Goal: Information Seeking & Learning: Learn about a topic

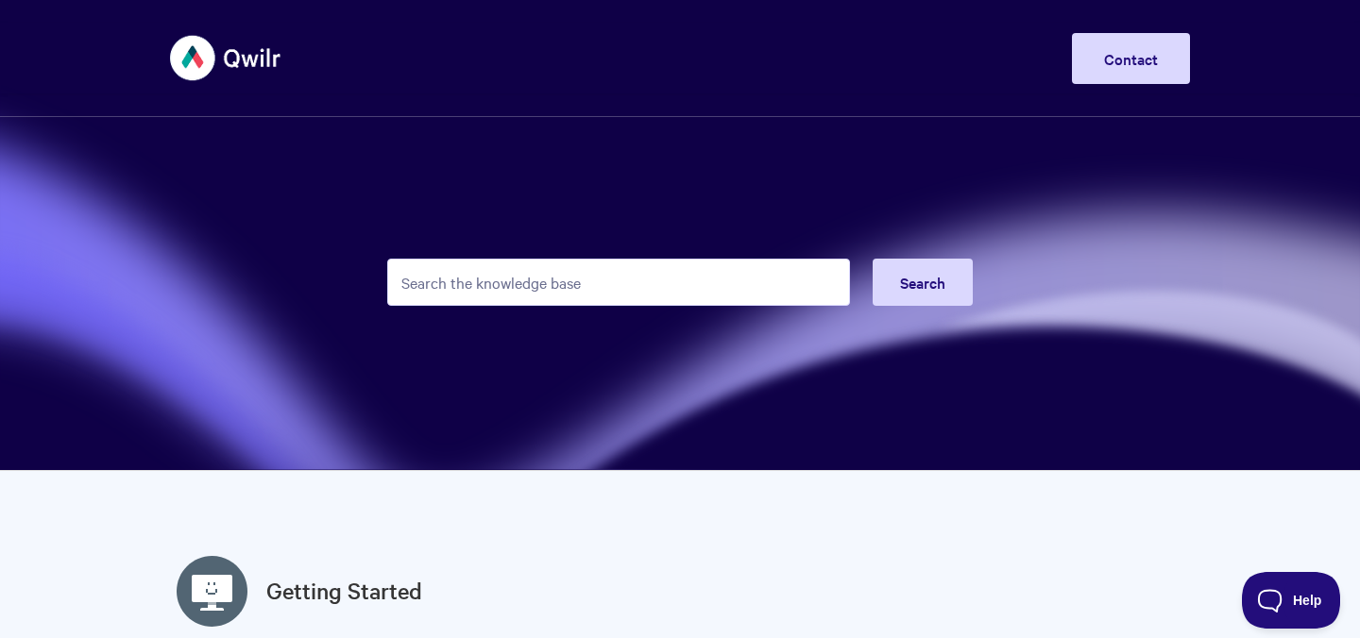
click at [496, 267] on input "Search the knowledge base" at bounding box center [618, 282] width 463 height 47
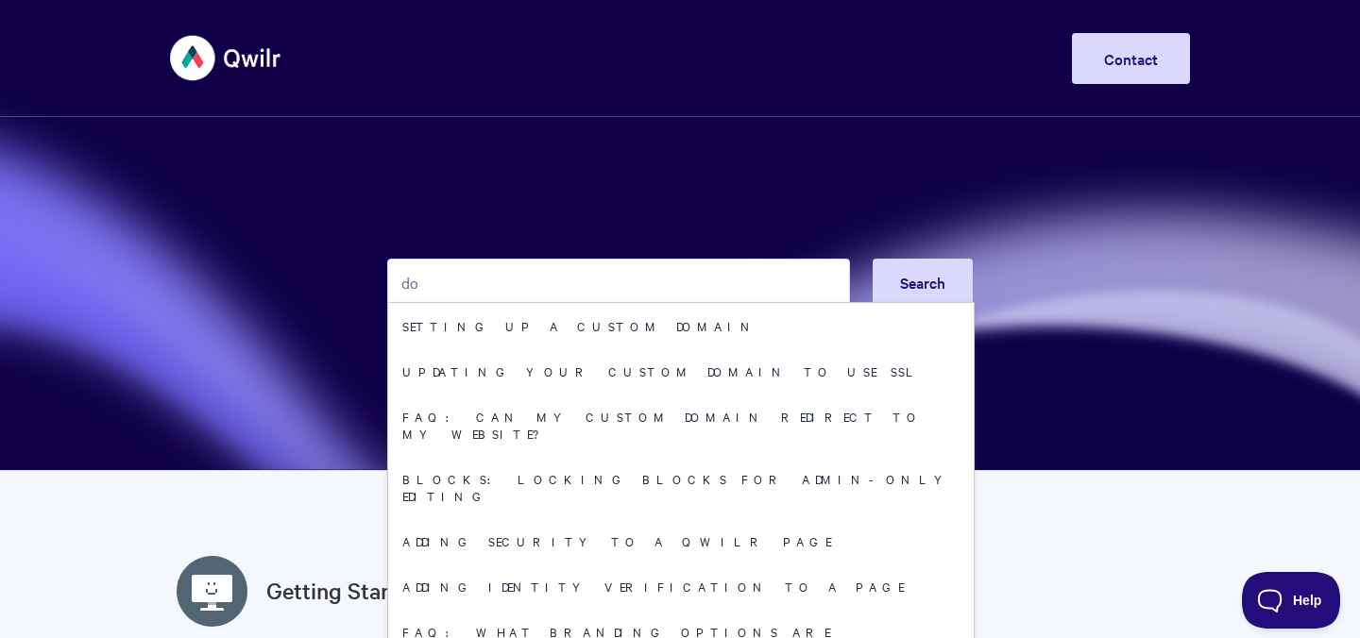
type input "d"
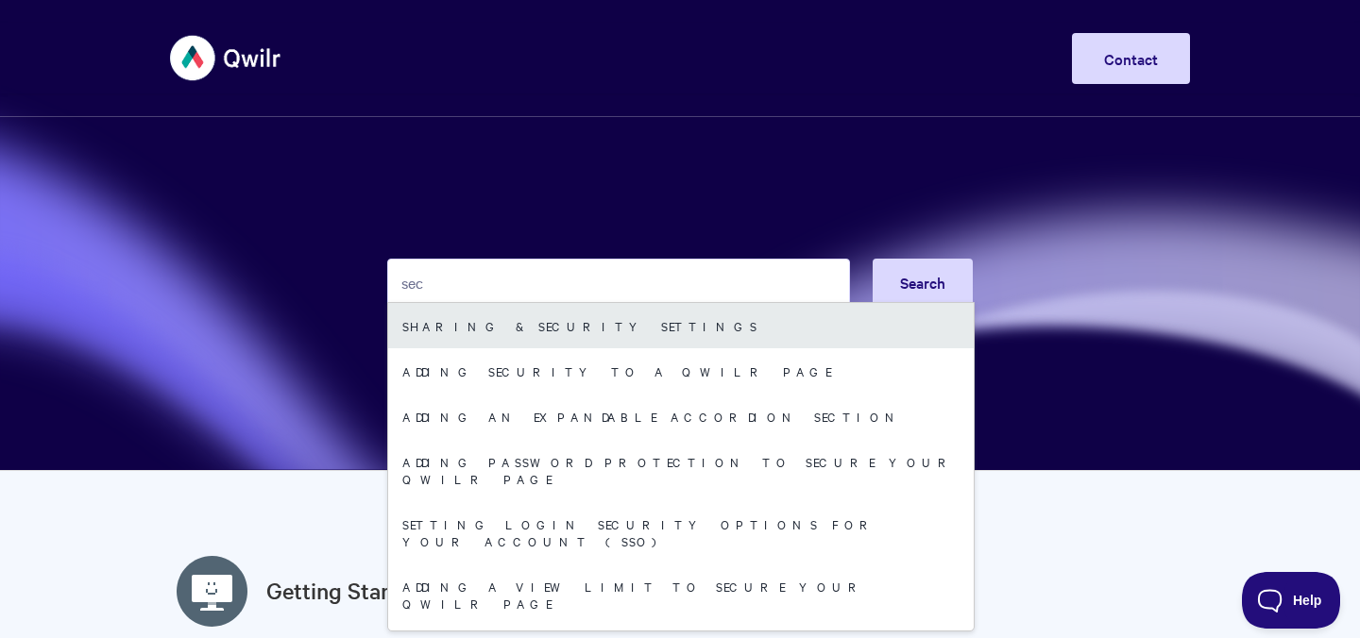
type input "sec"
click at [493, 338] on link "Sharing & Security Settings" at bounding box center [681, 325] width 586 height 45
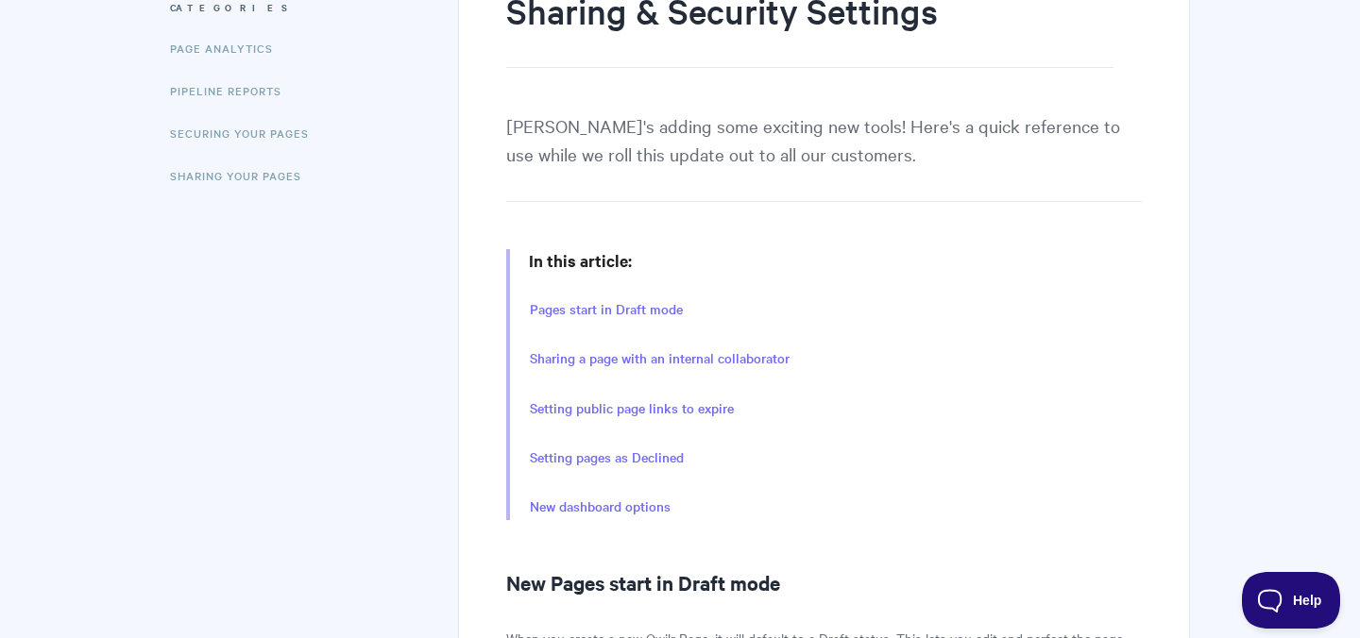
scroll to position [265, 0]
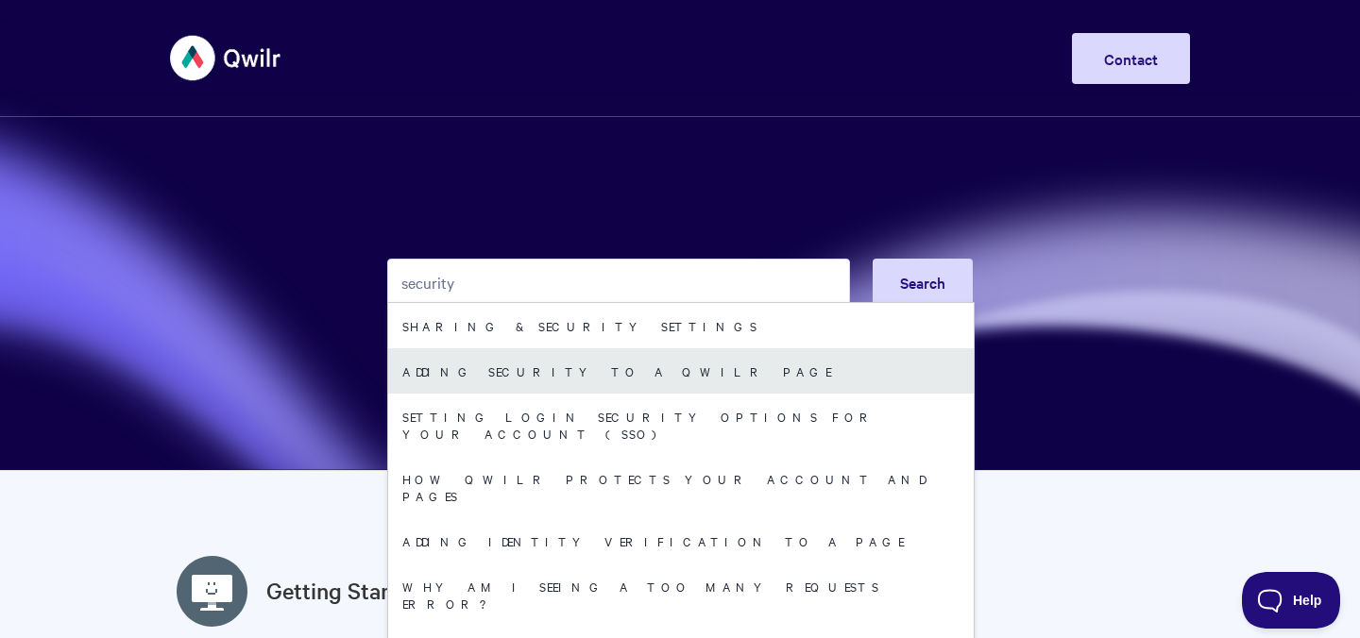
type input "security"
click at [561, 382] on link "Adding security to a Qwilr Page" at bounding box center [681, 371] width 586 height 45
